Goal: Find specific page/section: Find specific page/section

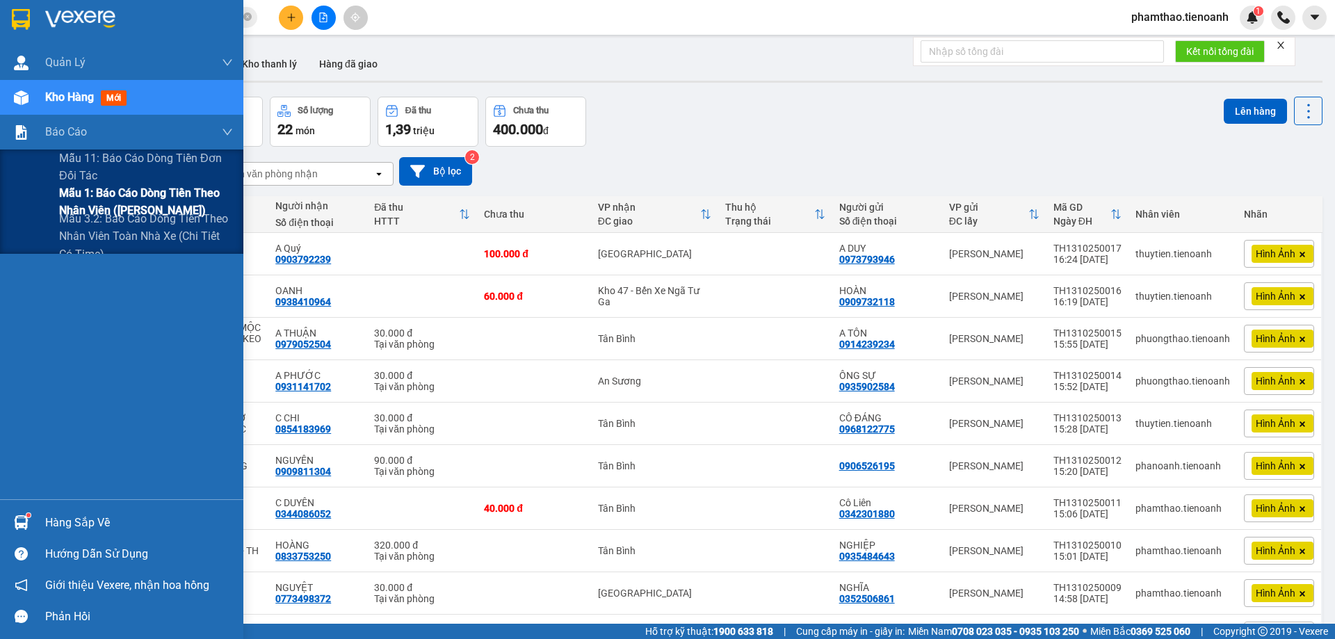
click at [83, 193] on span "Mẫu 1: Báo cáo dòng tiền theo nhân viên ([PERSON_NAME])" at bounding box center [146, 201] width 174 height 35
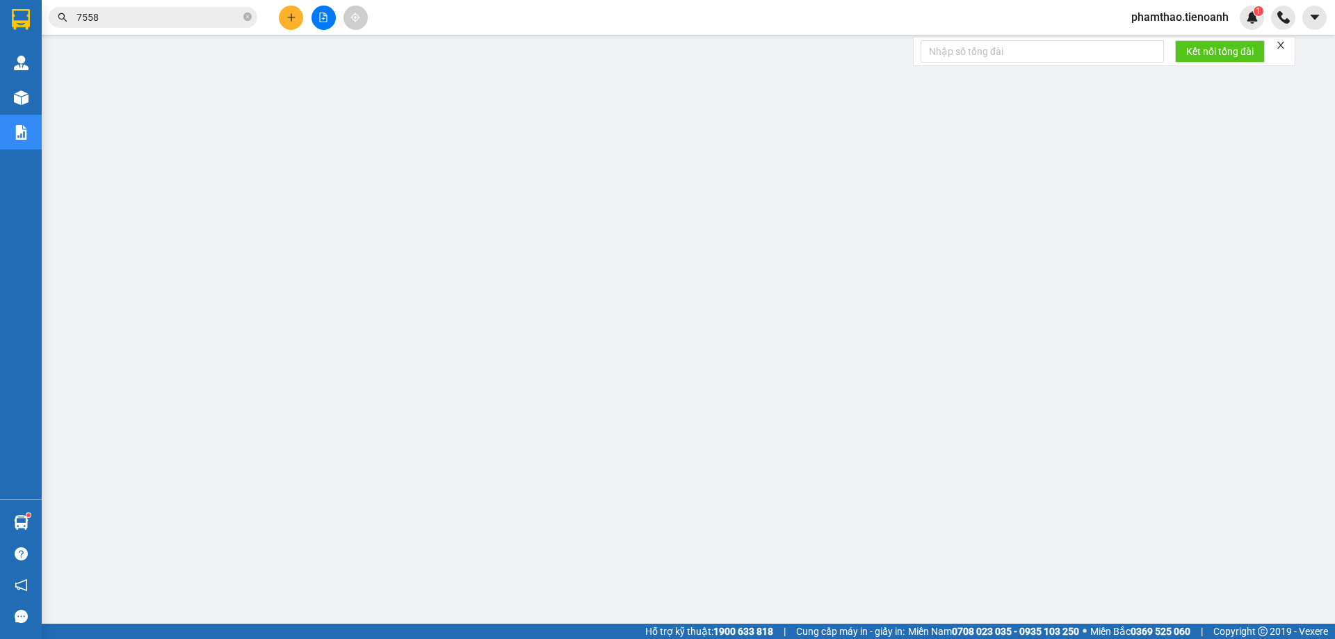
click at [1283, 44] on icon "close" at bounding box center [1281, 45] width 7 height 7
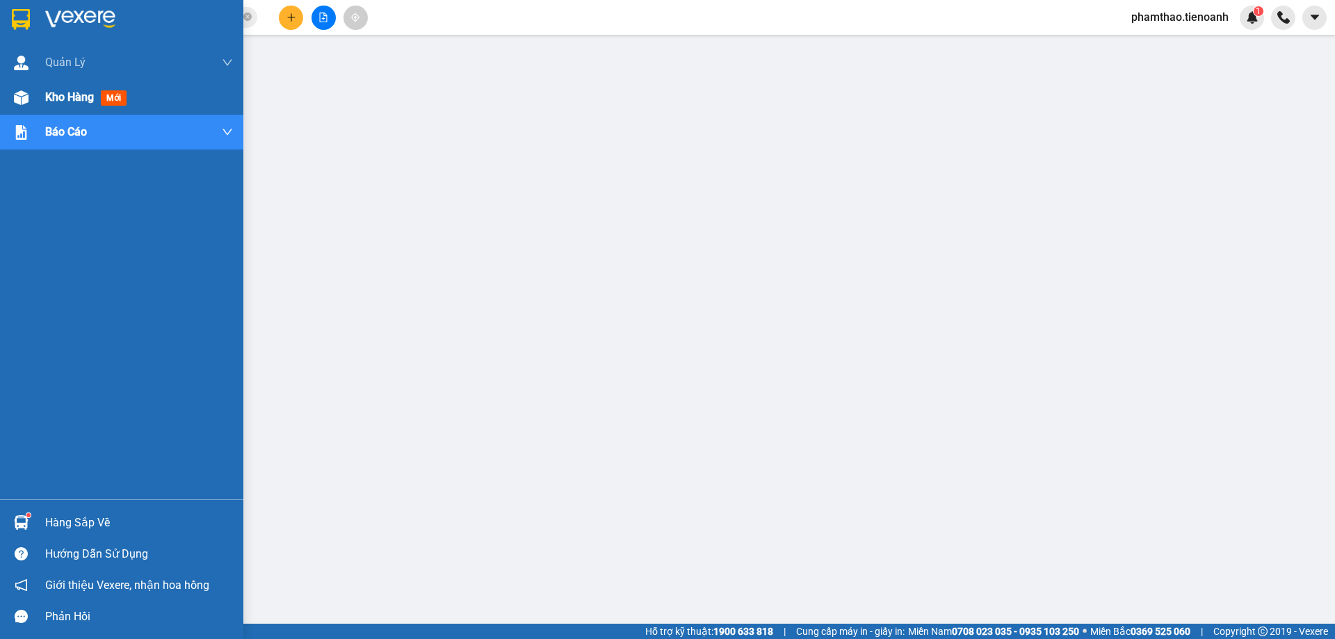
click at [35, 104] on div "Kho hàng mới" at bounding box center [121, 97] width 243 height 35
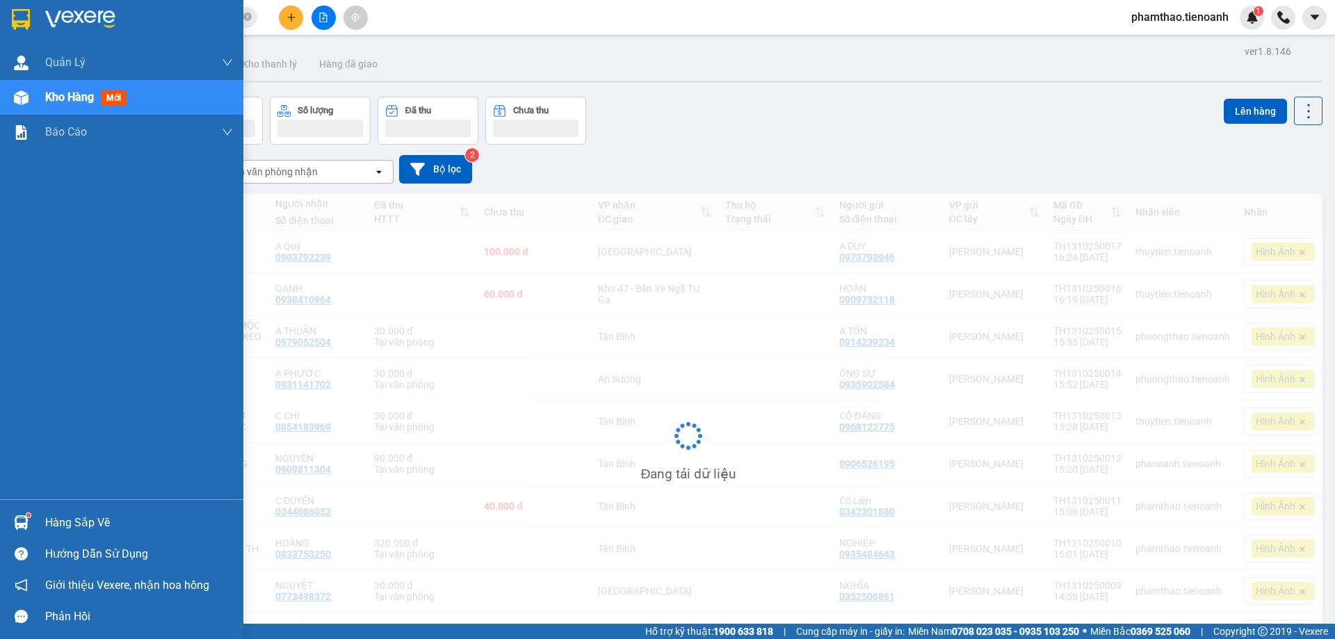
click at [55, 97] on span "Kho hàng" at bounding box center [69, 96] width 49 height 13
click at [65, 90] on span "Kho hàng" at bounding box center [69, 96] width 49 height 13
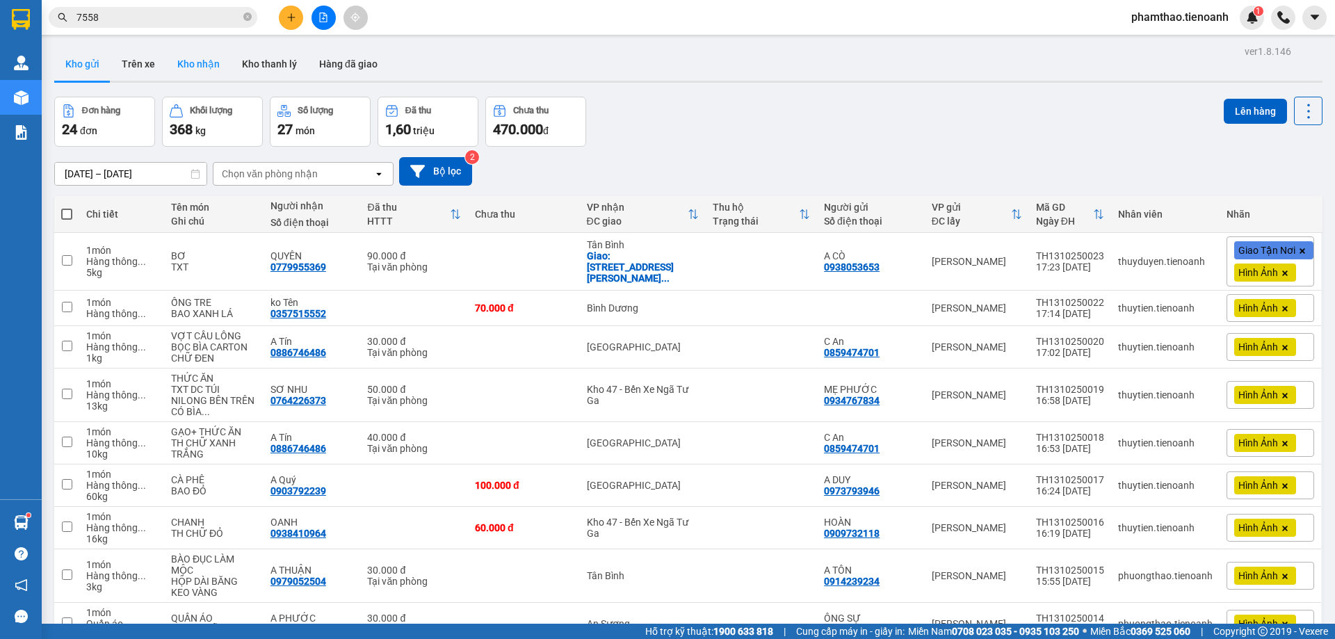
click at [206, 67] on button "Kho nhận" at bounding box center [198, 63] width 65 height 33
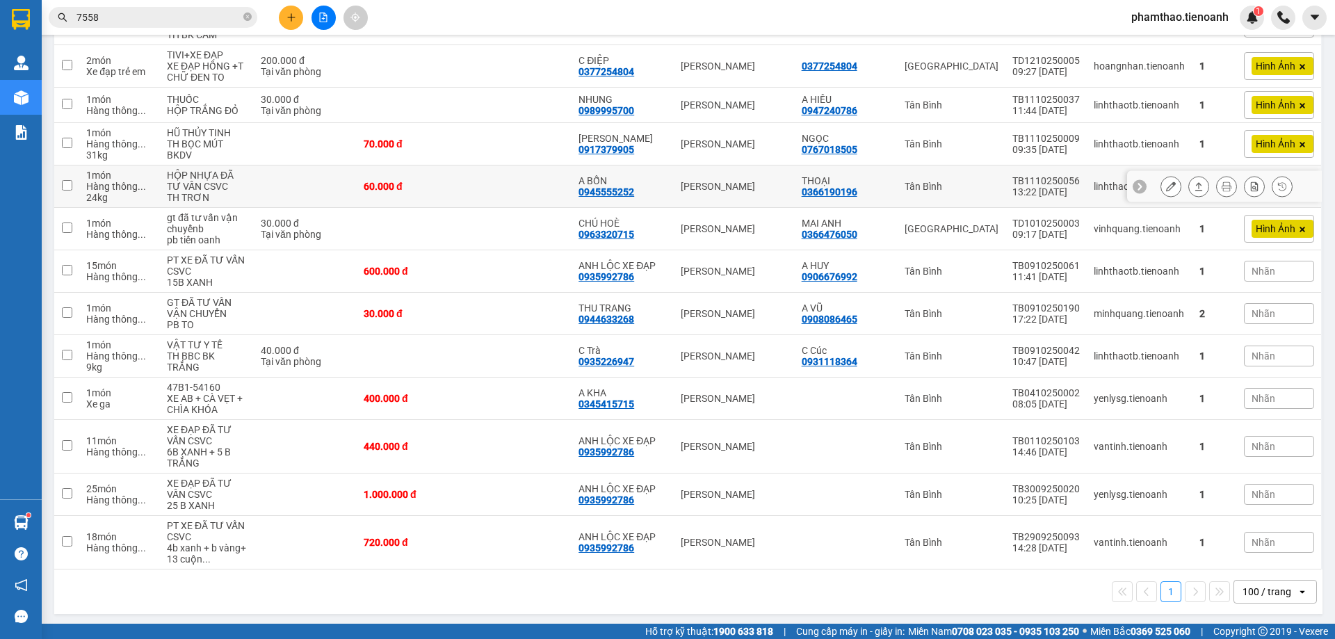
scroll to position [322, 0]
